Goal: Register for event/course

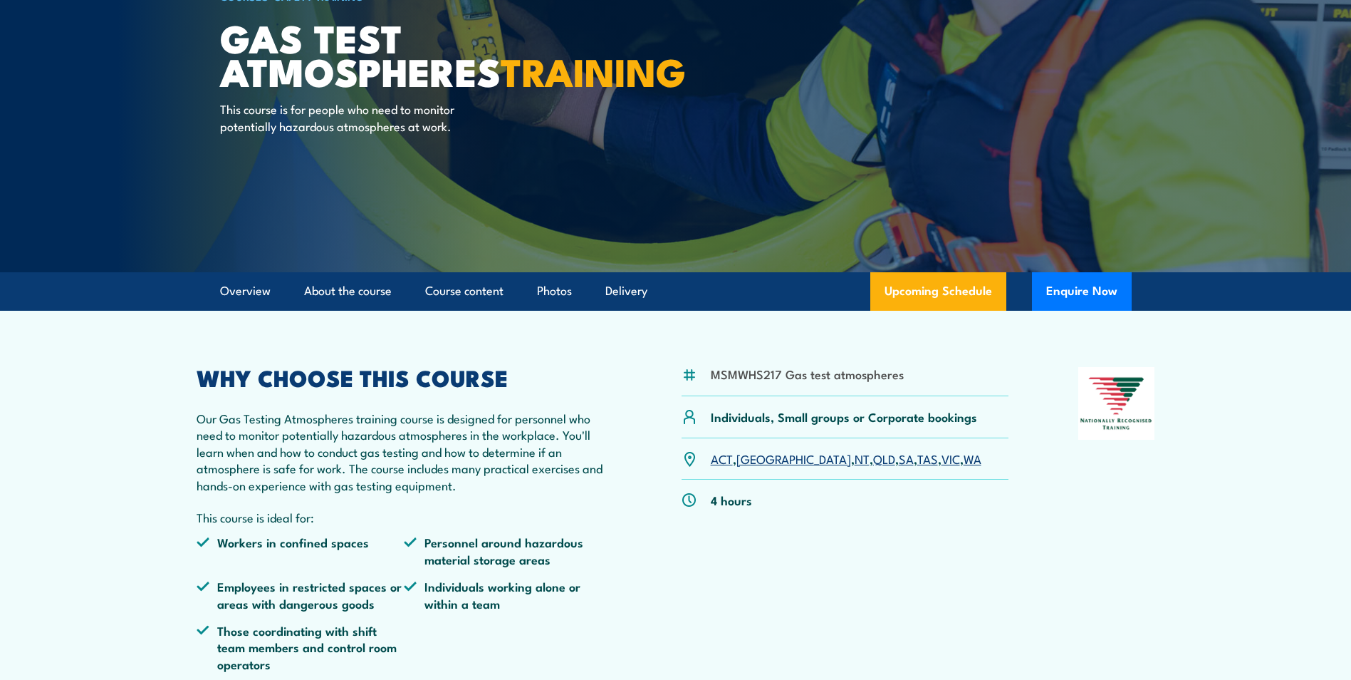
scroll to position [142, 0]
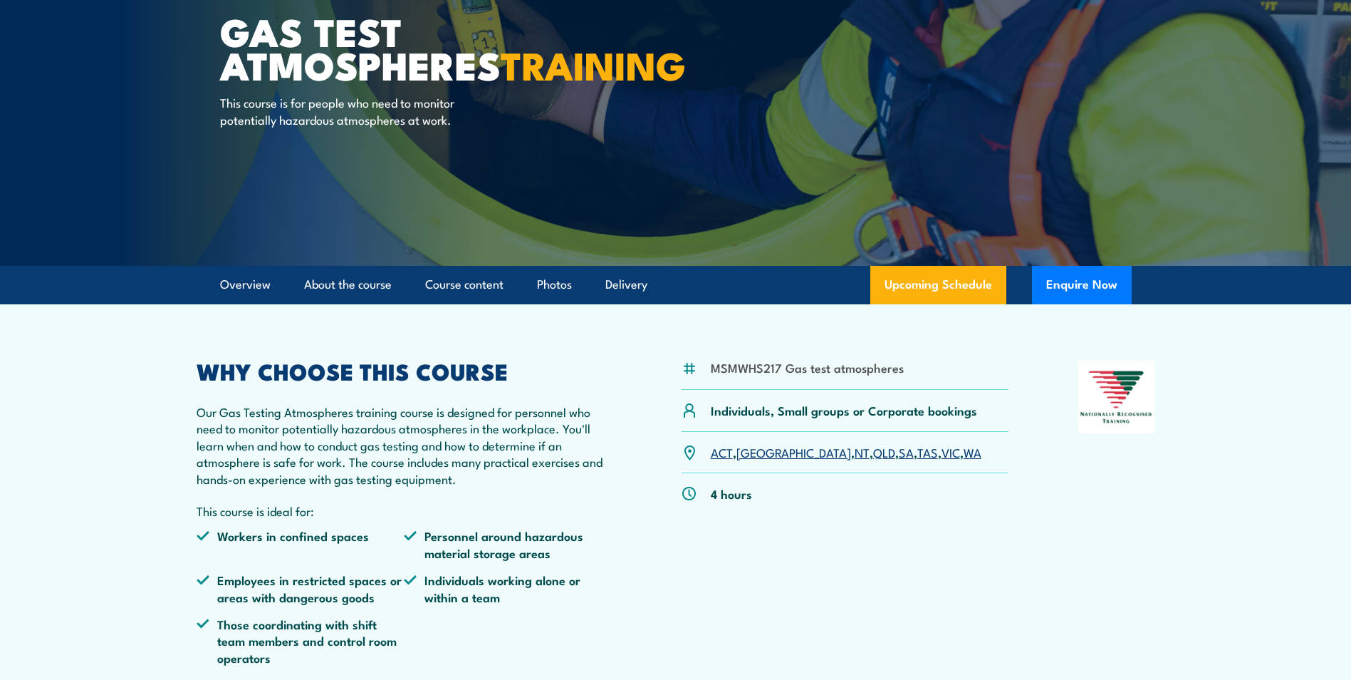
click at [855, 452] on link "NT" at bounding box center [862, 451] width 15 height 17
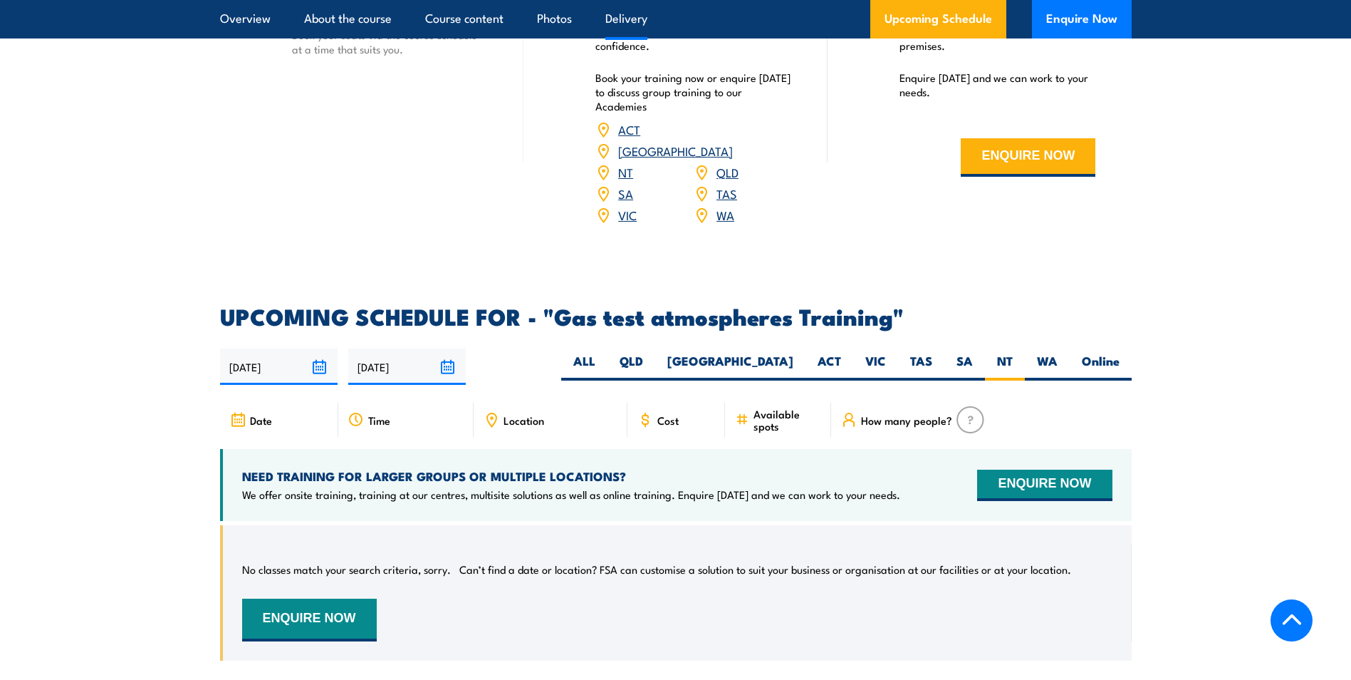
scroll to position [2076, 0]
click at [266, 350] on input "[DATE]" at bounding box center [279, 367] width 118 height 36
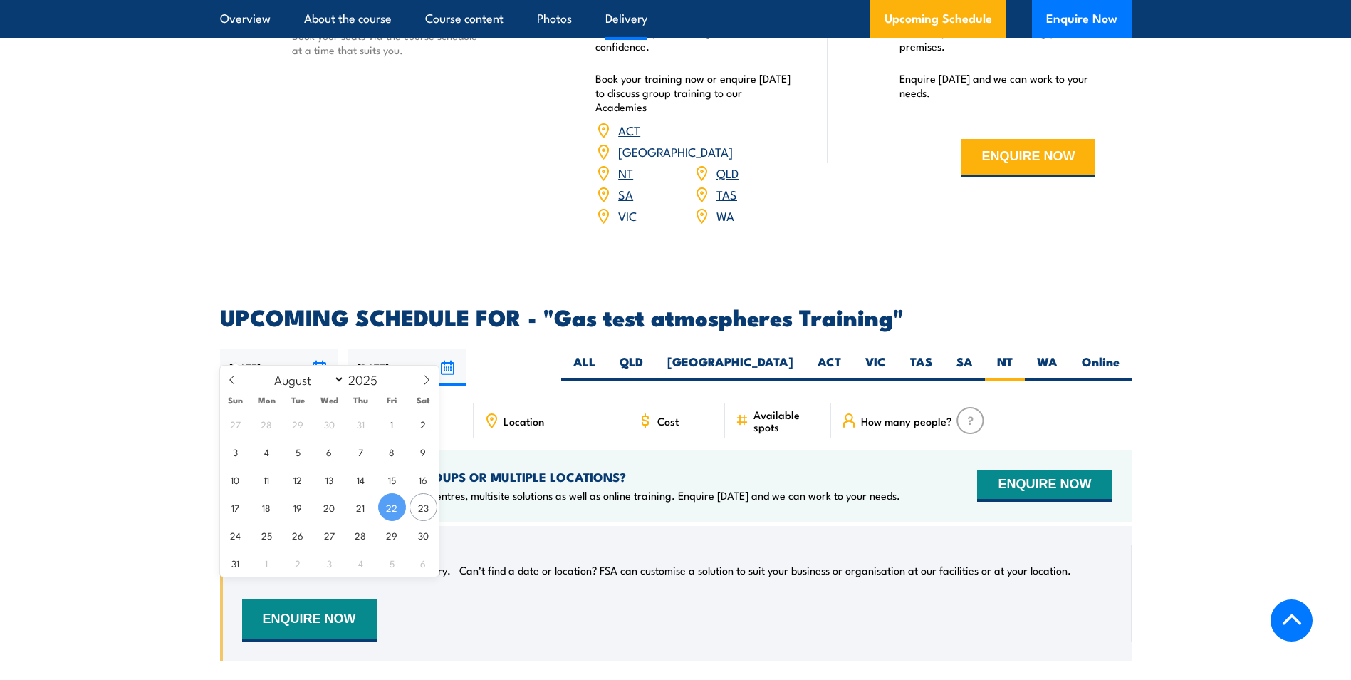
click at [385, 349] on input "[DATE]" at bounding box center [407, 367] width 118 height 36
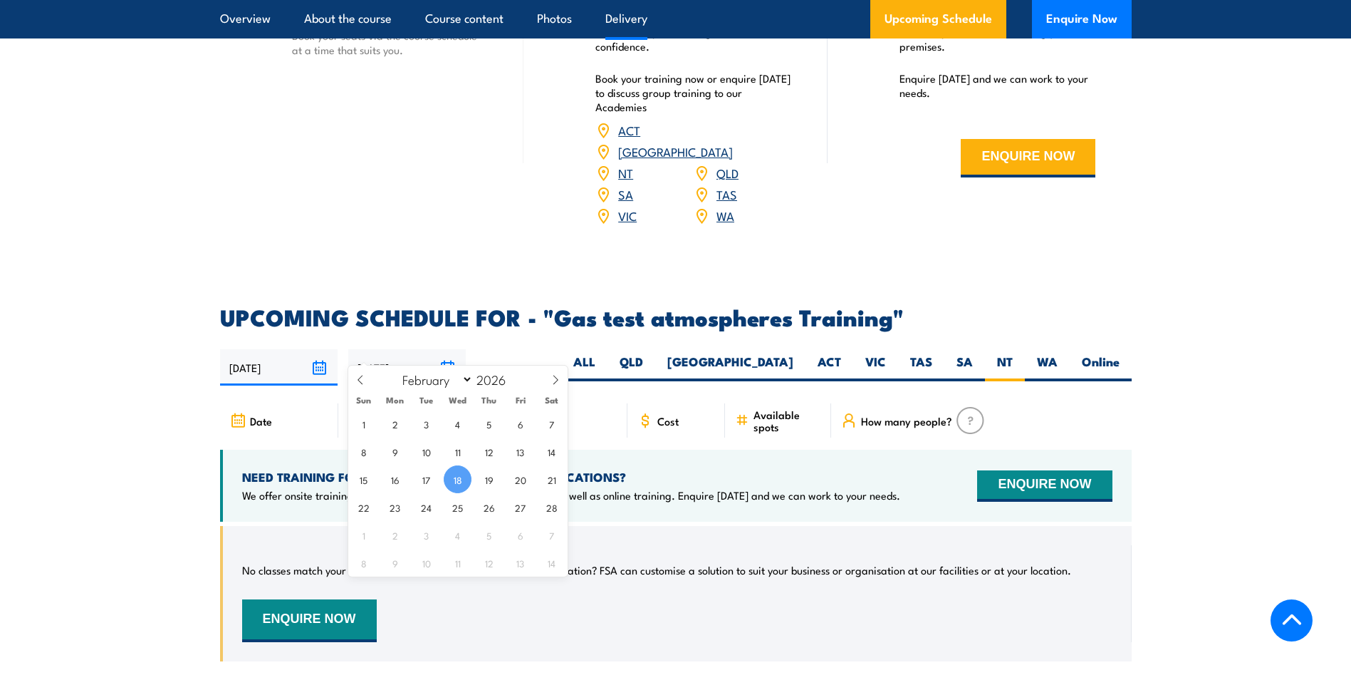
drag, startPoint x: 566, startPoint y: 269, endPoint x: 571, endPoint y: 284, distance: 15.8
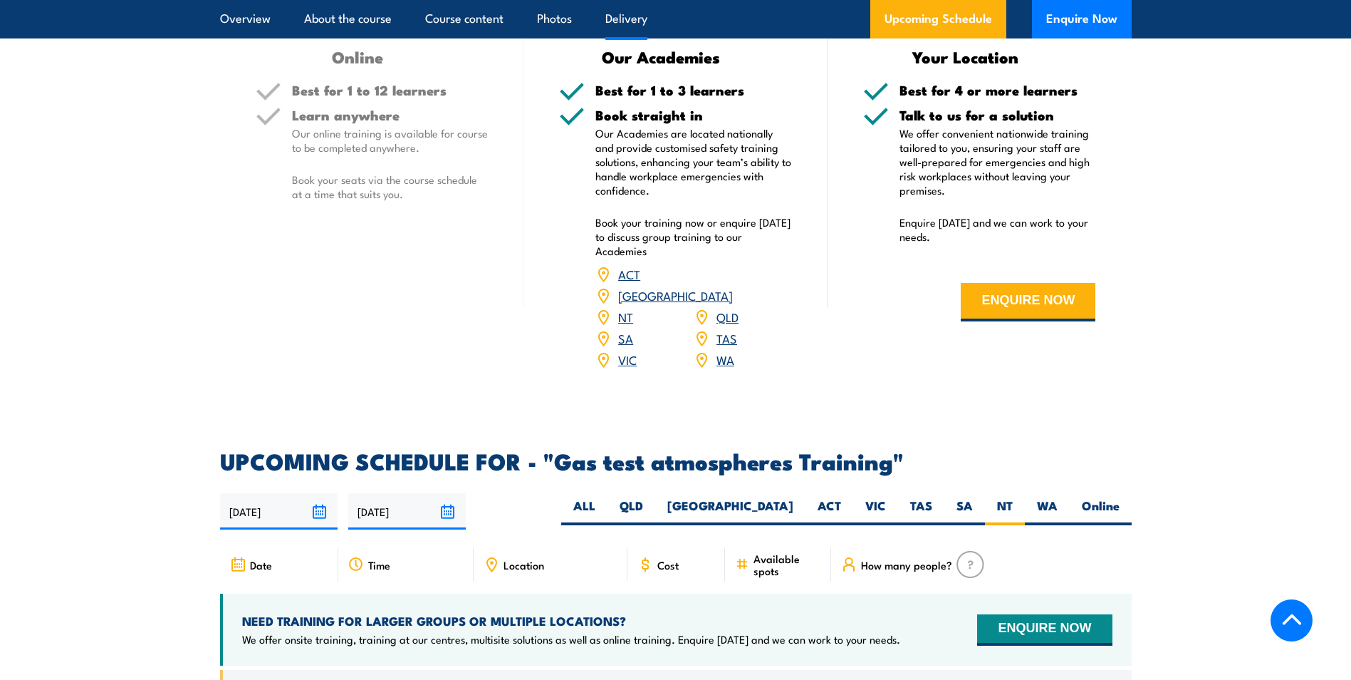
scroll to position [1933, 0]
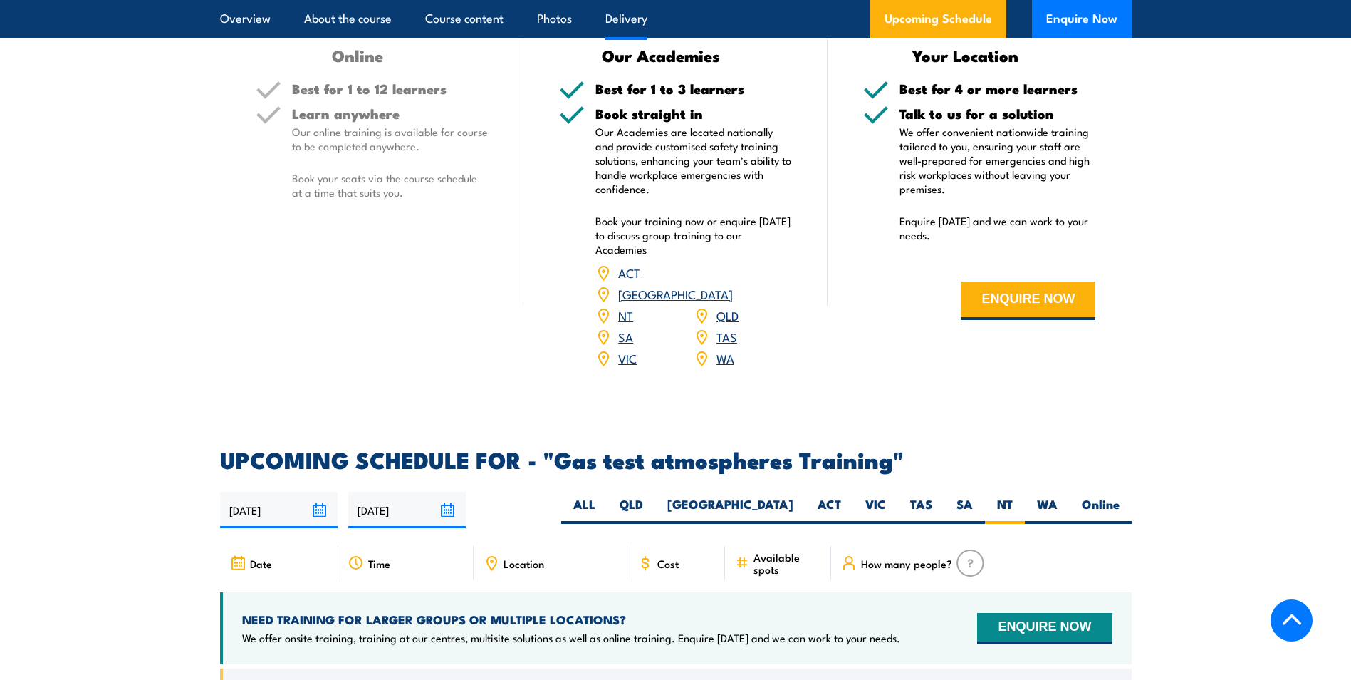
click at [722, 349] on link "WA" at bounding box center [726, 357] width 18 height 17
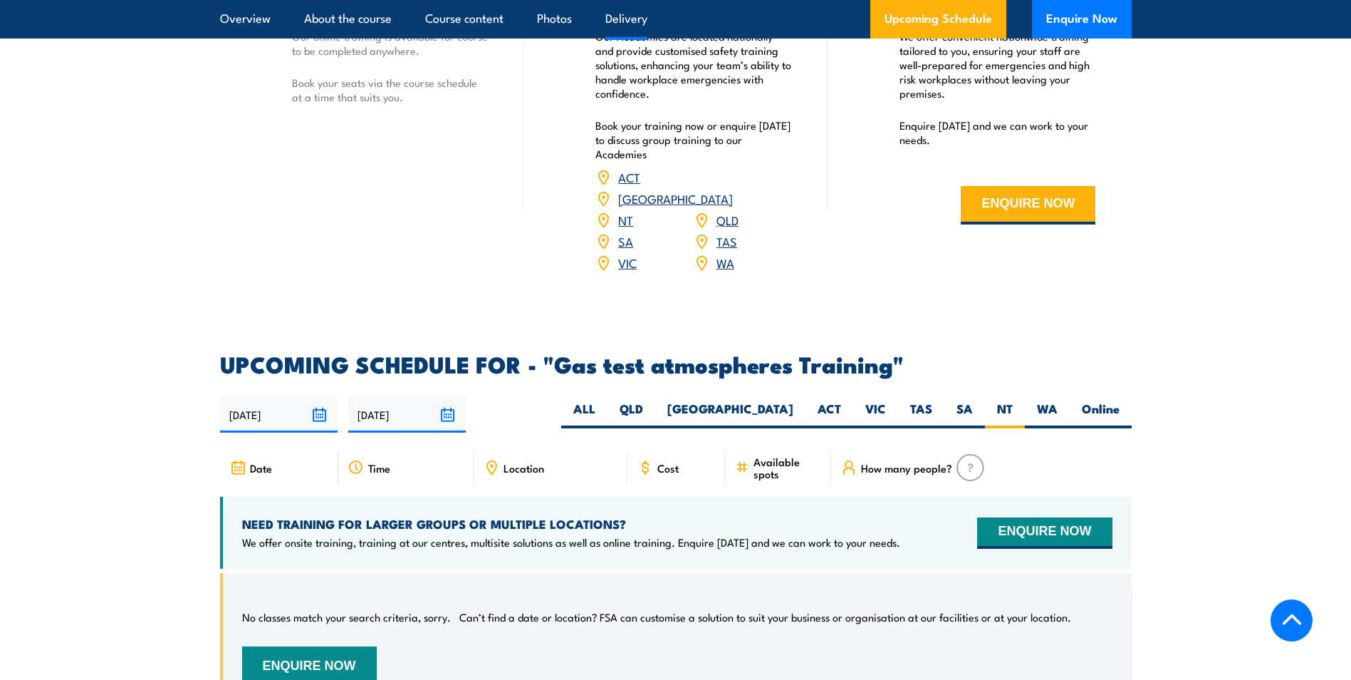
scroll to position [2076, 0]
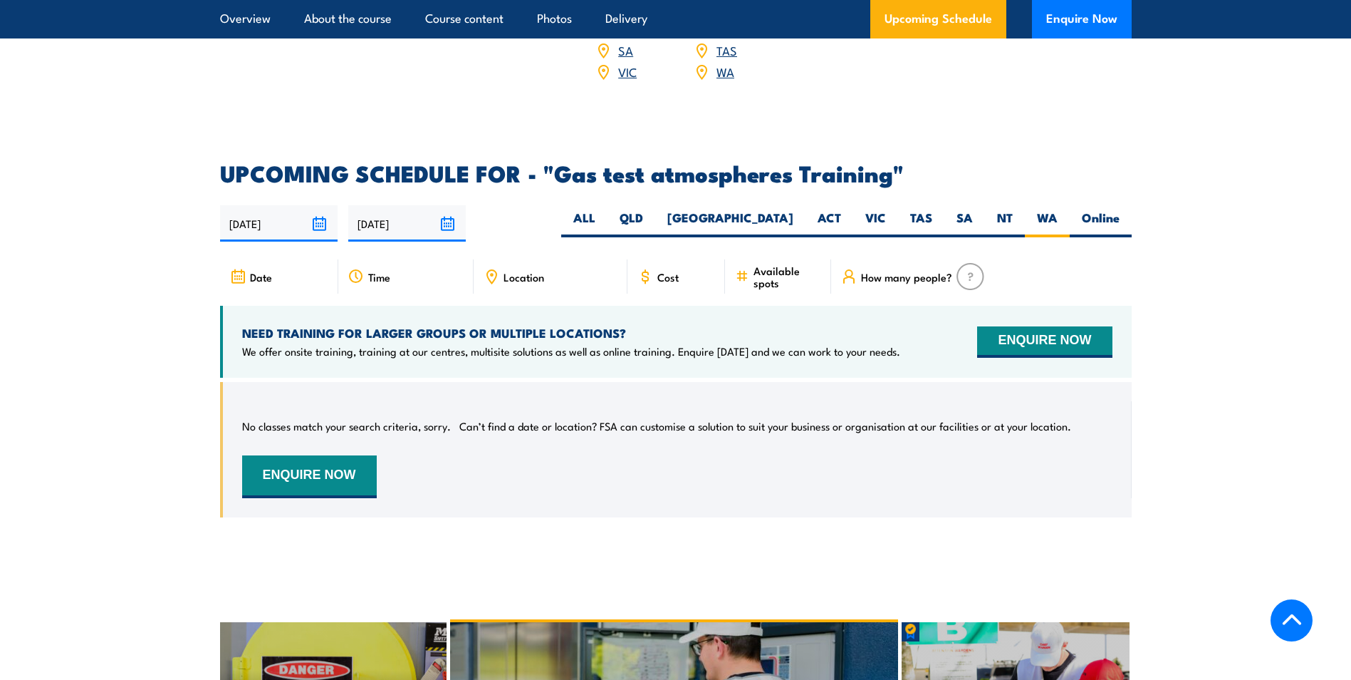
scroll to position [2218, 0]
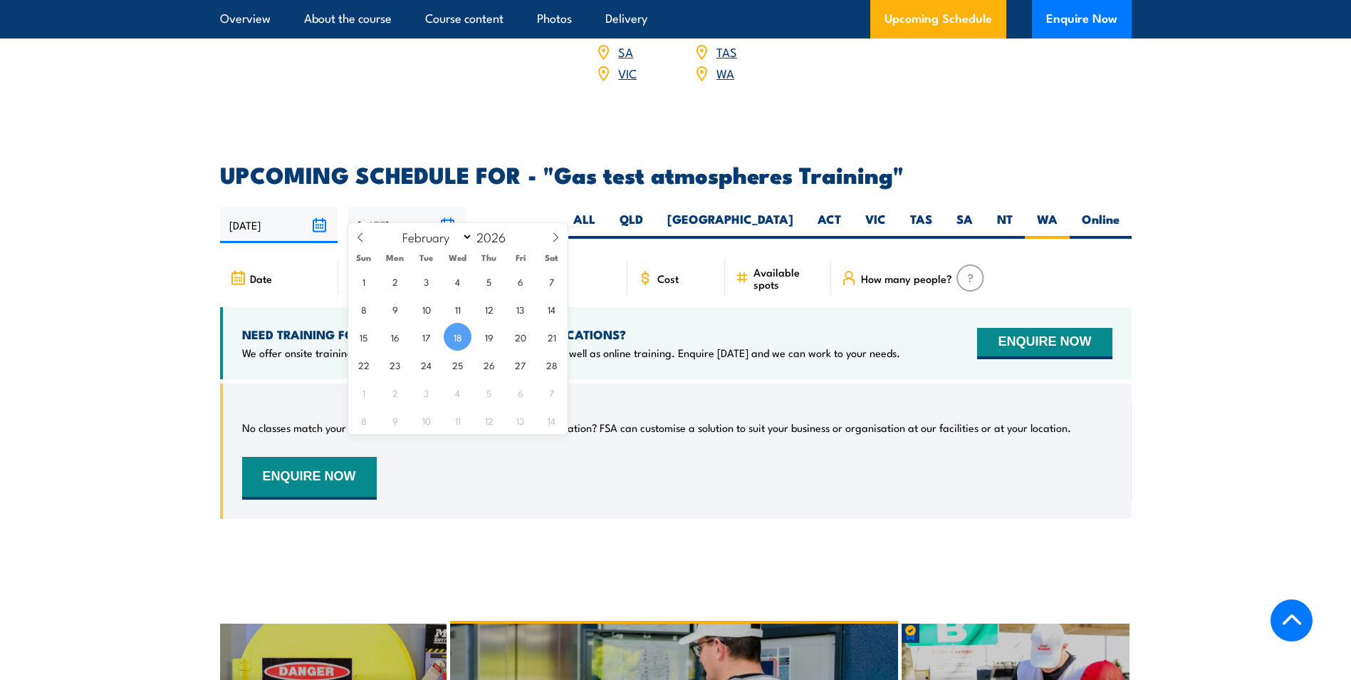
click at [387, 207] on input "[DATE]" at bounding box center [407, 225] width 118 height 36
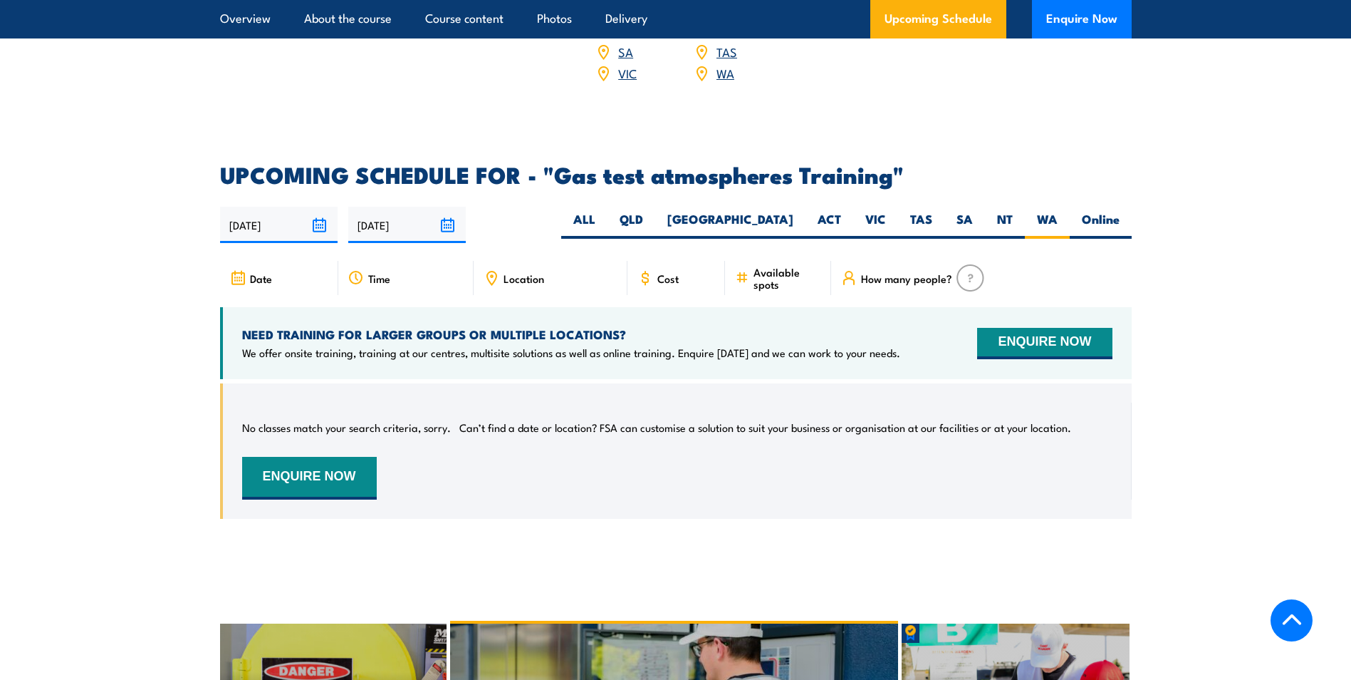
click at [513, 207] on div "22/08/2025 18/02/2026" at bounding box center [676, 225] width 912 height 36
click at [315, 207] on input "[DATE]" at bounding box center [279, 225] width 118 height 36
click at [565, 207] on div "22/08/2025 18/02/2026" at bounding box center [676, 225] width 912 height 36
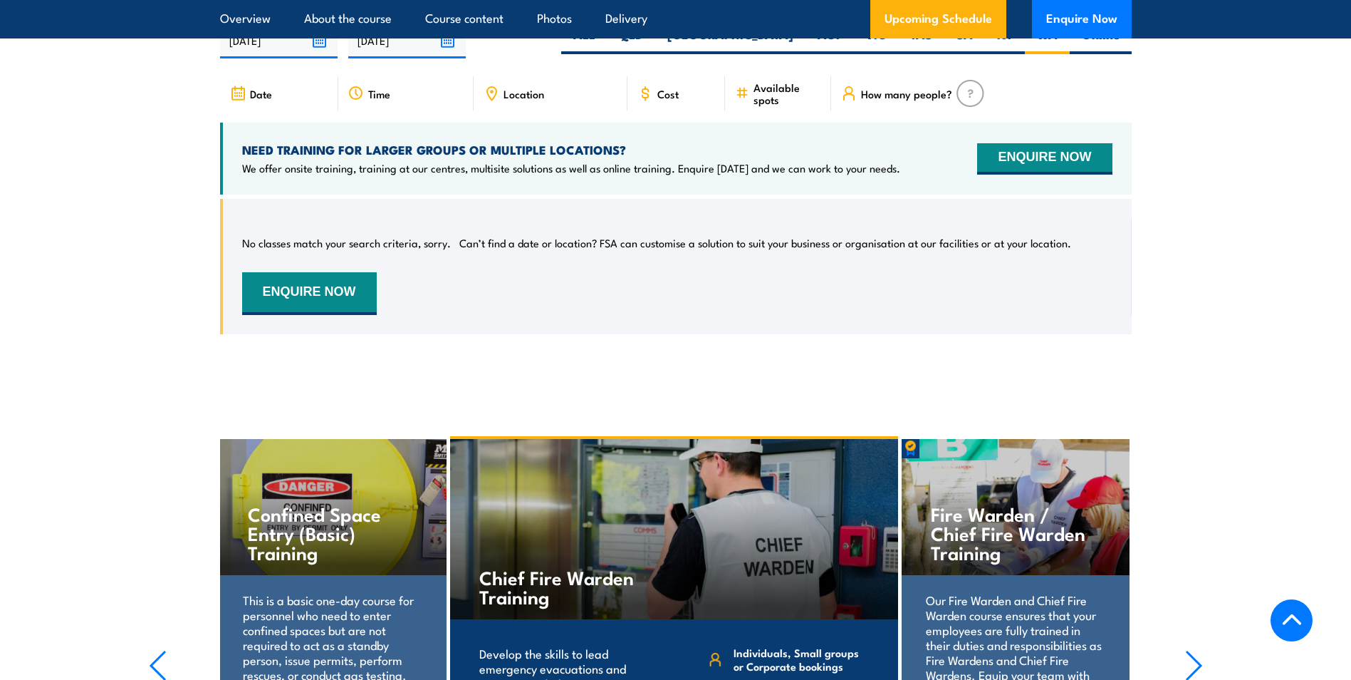
scroll to position [2289, 0]
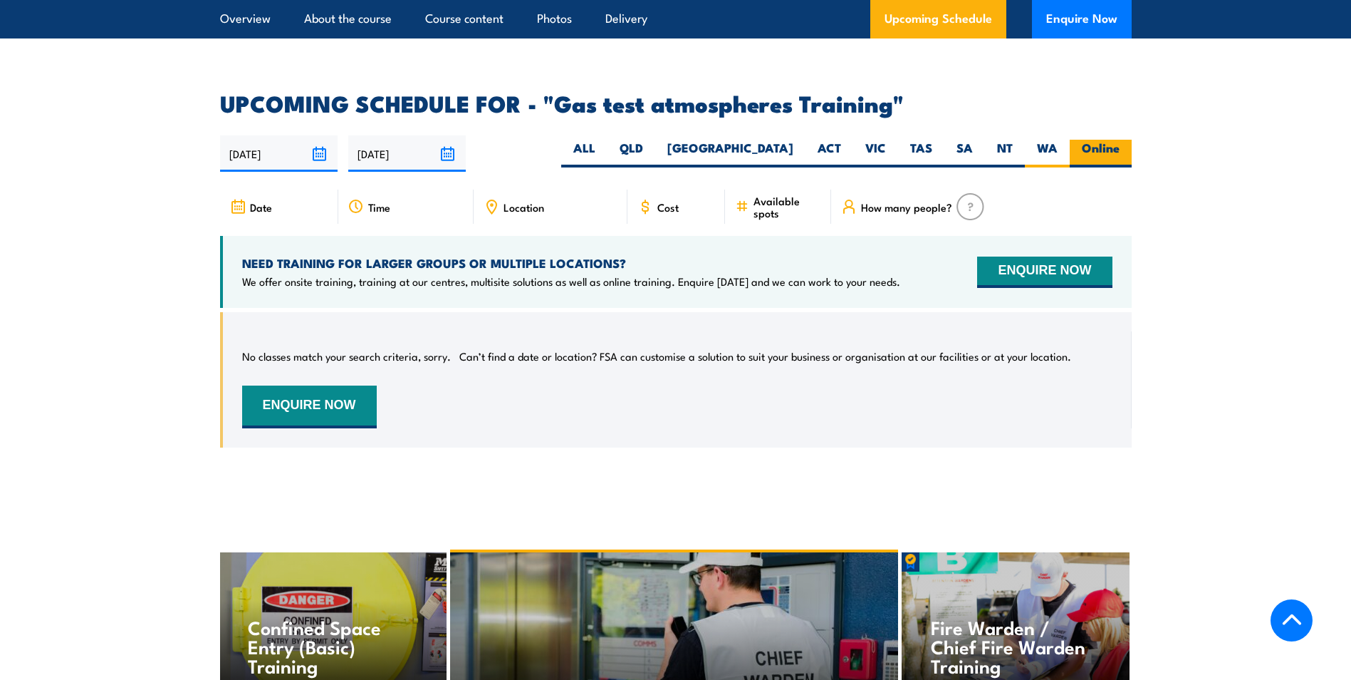
click at [1106, 140] on label "Online" at bounding box center [1101, 154] width 62 height 28
click at [1120, 140] on input "Online" at bounding box center [1124, 144] width 9 height 9
radio input "true"
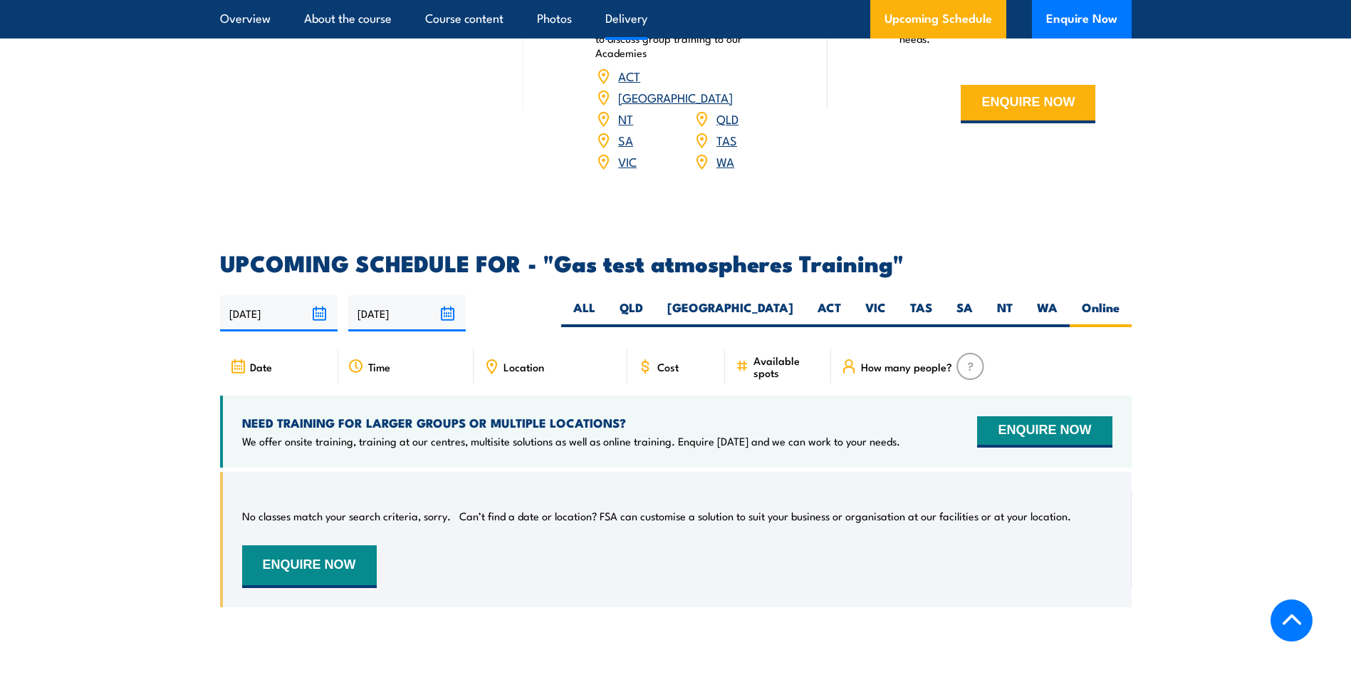
scroll to position [2361, 0]
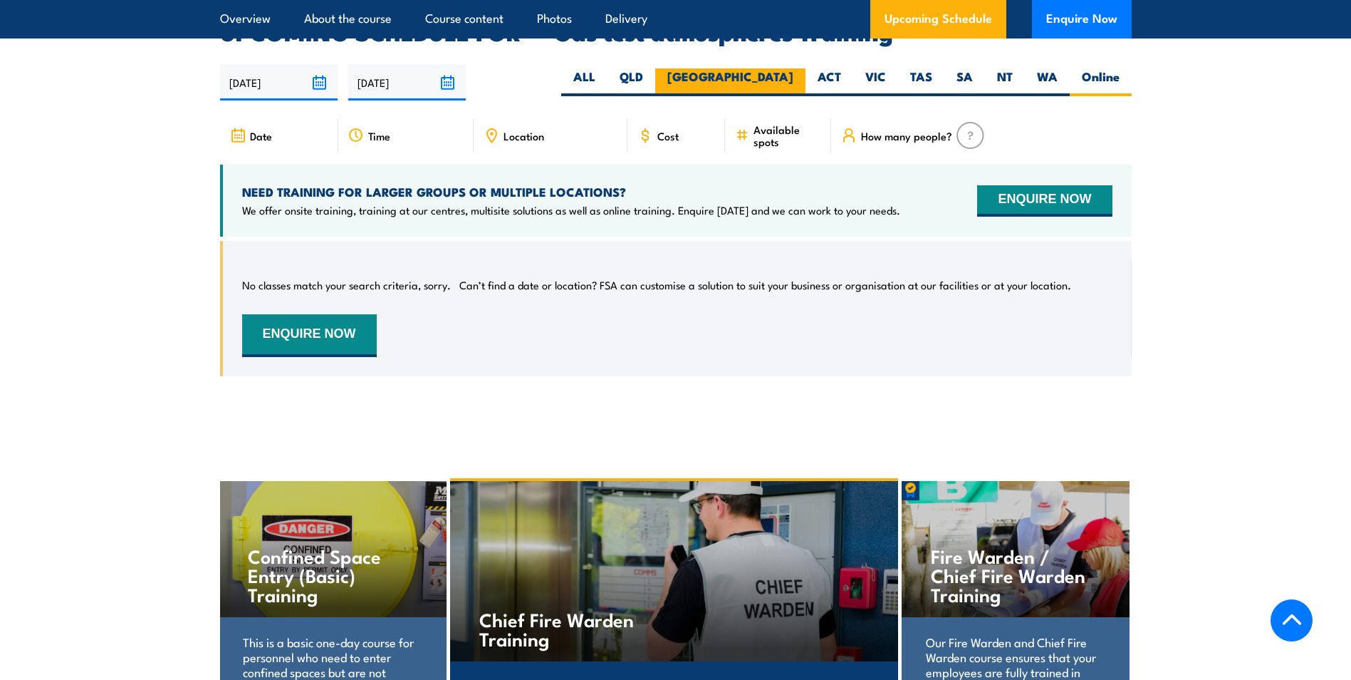
click at [769, 68] on label "[GEOGRAPHIC_DATA]" at bounding box center [730, 82] width 150 height 28
click at [794, 68] on input "[GEOGRAPHIC_DATA]" at bounding box center [798, 72] width 9 height 9
radio input "true"
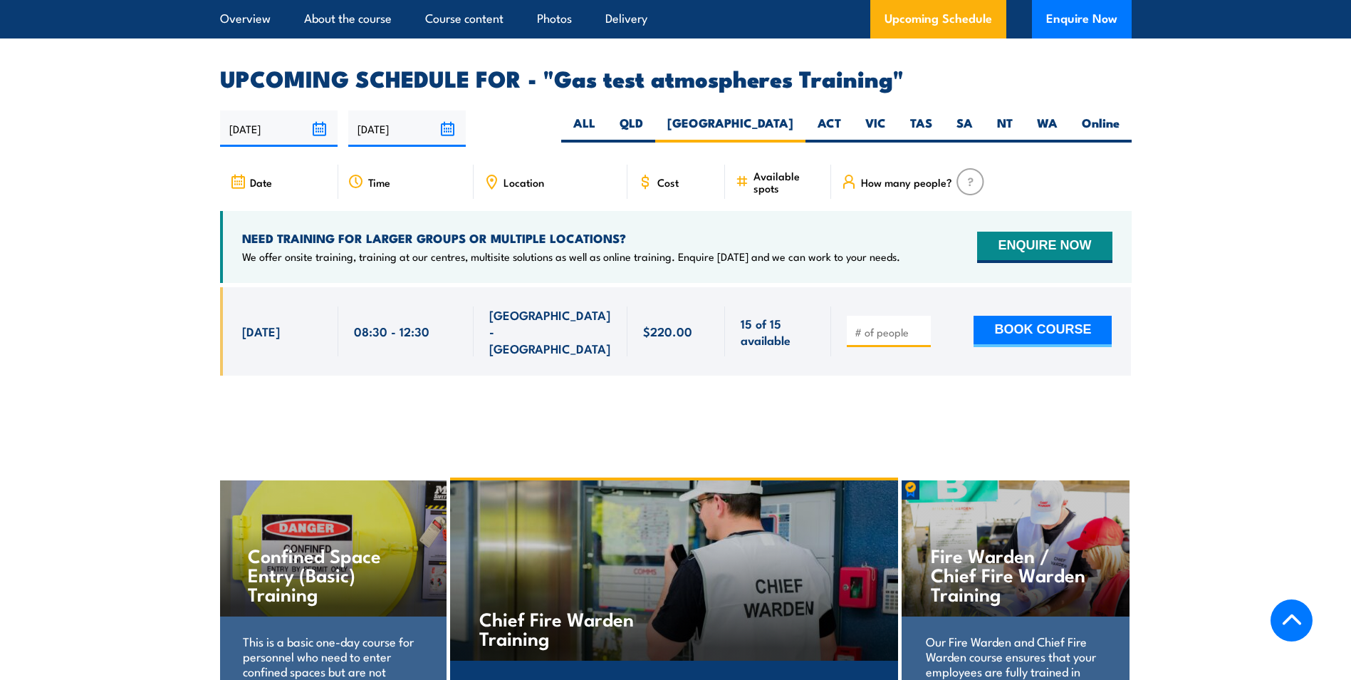
scroll to position [2289, 0]
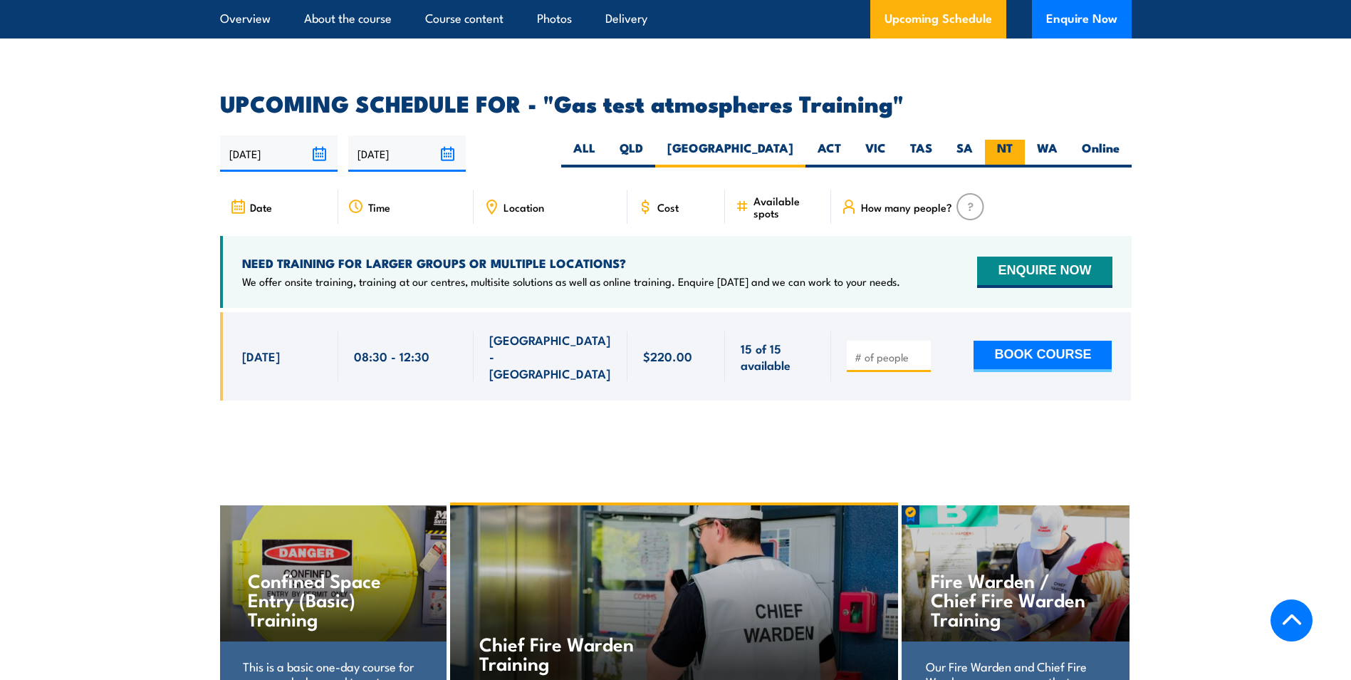
click at [997, 140] on label "NT" at bounding box center [1005, 154] width 40 height 28
click at [1013, 140] on input "NT" at bounding box center [1017, 144] width 9 height 9
radio input "true"
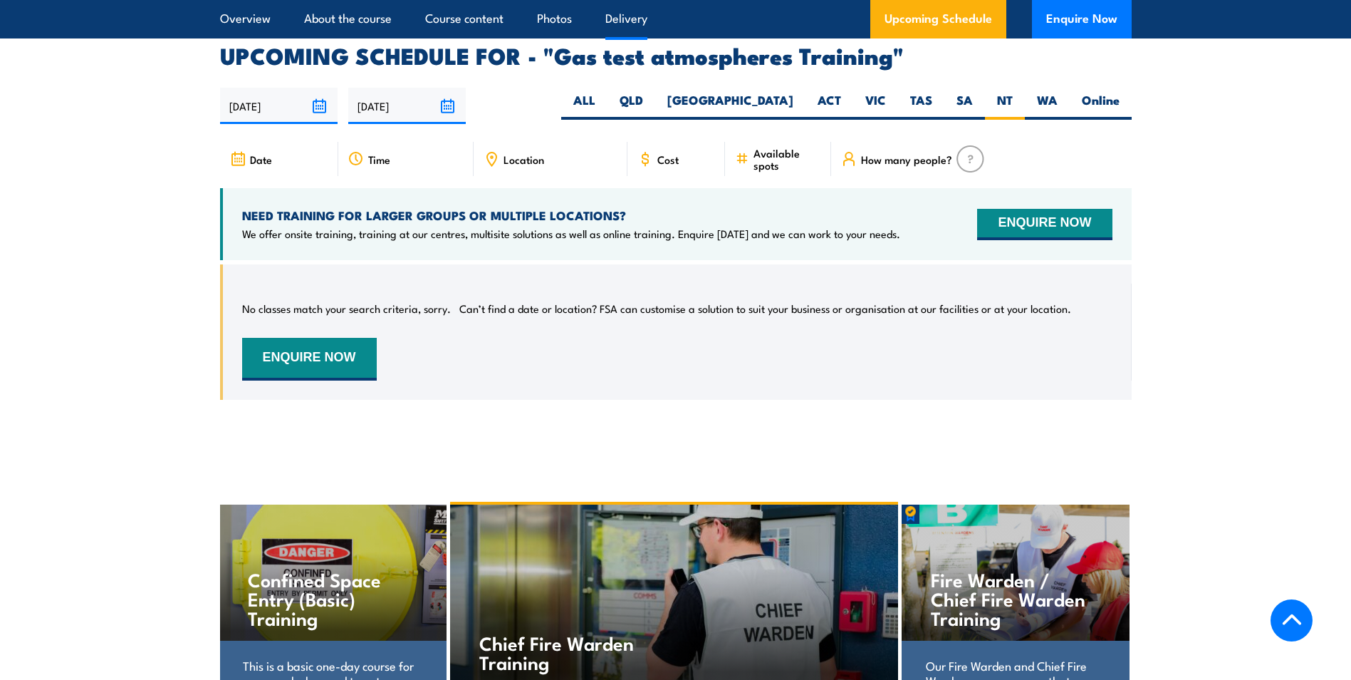
scroll to position [2361, 0]
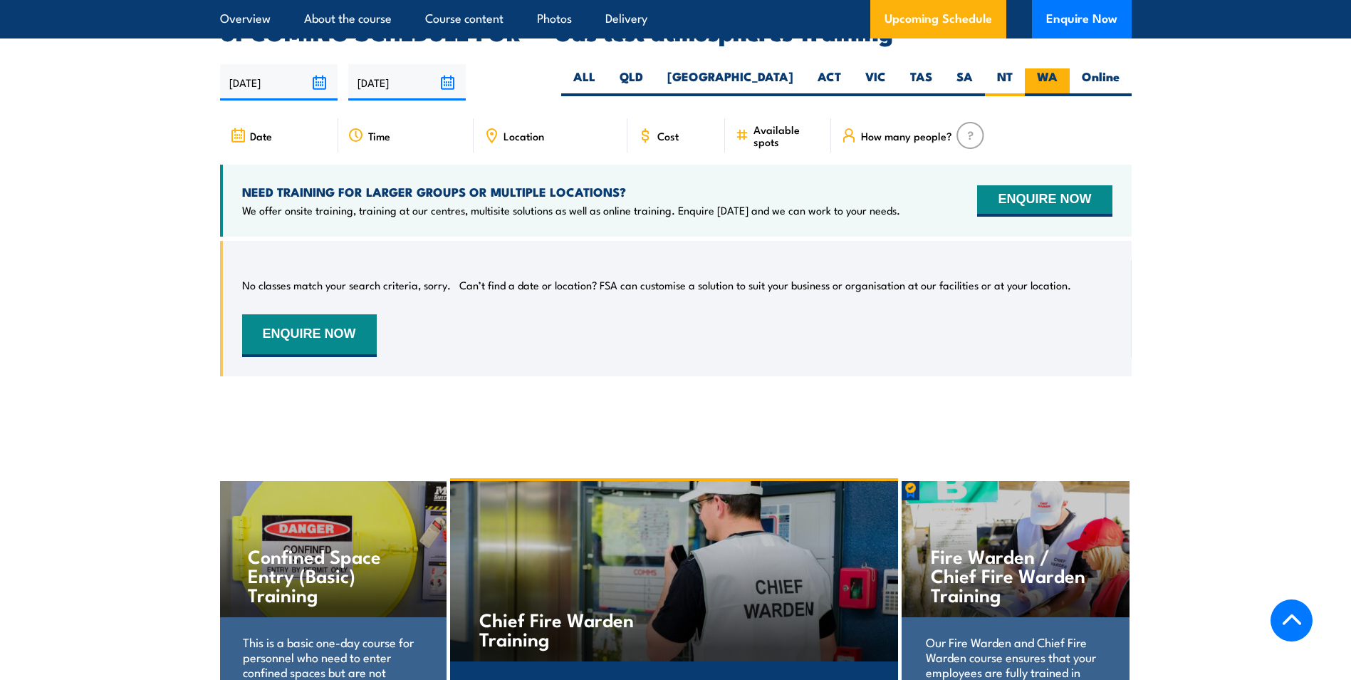
click at [1046, 68] on label "WA" at bounding box center [1047, 82] width 45 height 28
click at [1058, 68] on input "WA" at bounding box center [1062, 72] width 9 height 9
radio input "true"
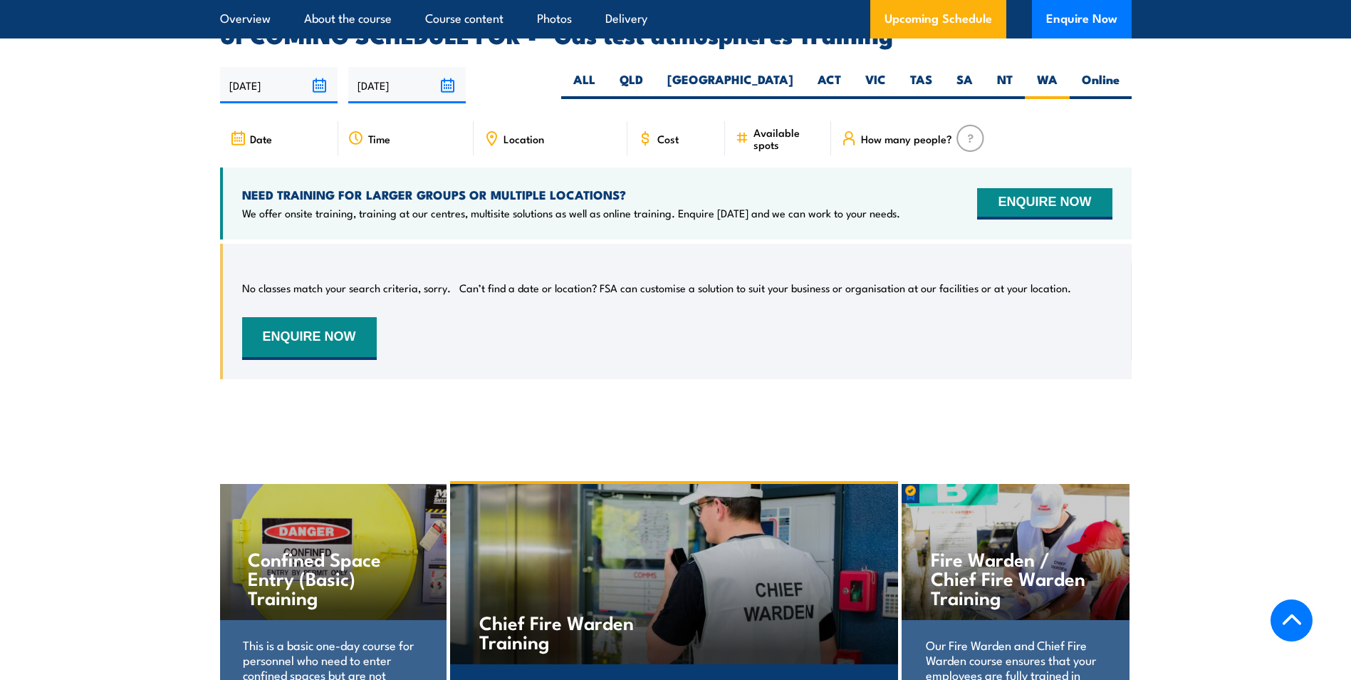
scroll to position [2361, 0]
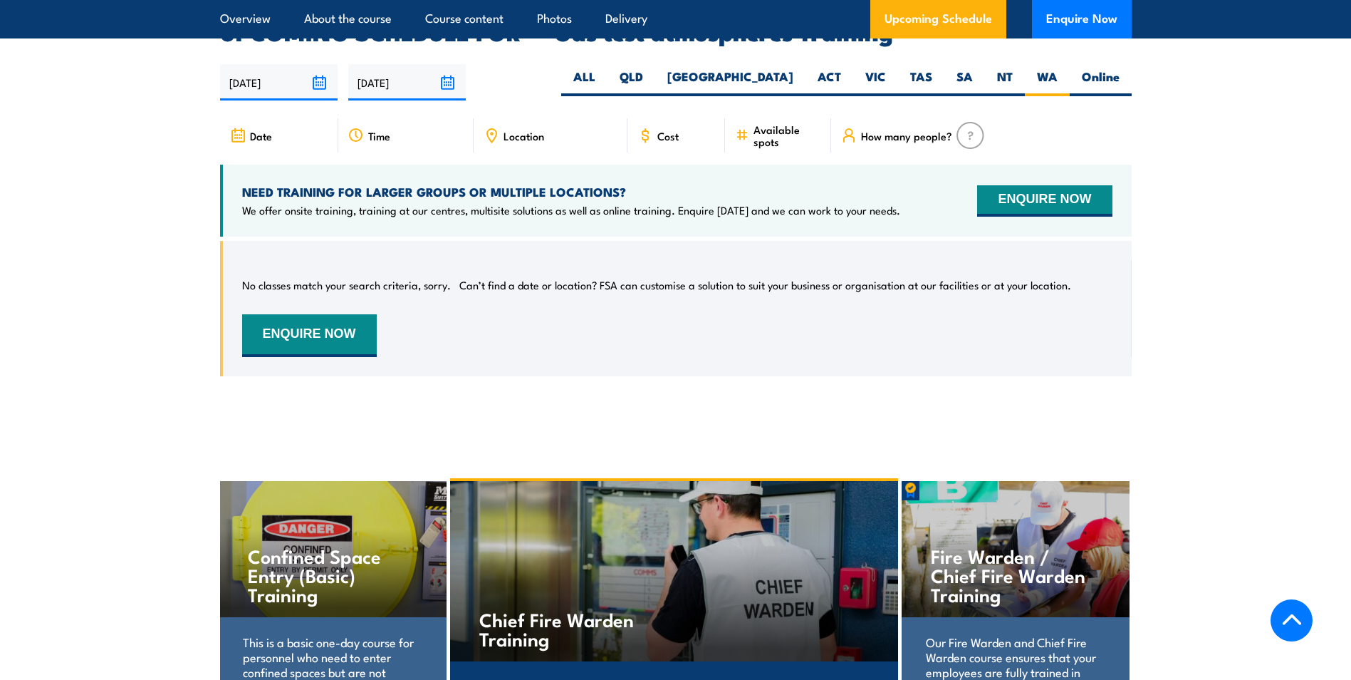
click at [963, 9] on link "Upcoming Schedule" at bounding box center [938, 19] width 136 height 38
